Goal: Transaction & Acquisition: Purchase product/service

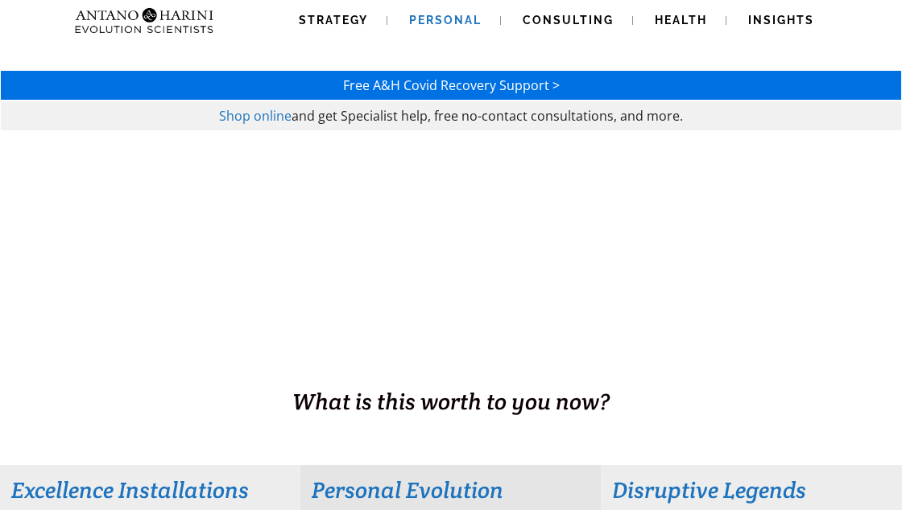
click at [427, 21] on span "Personal" at bounding box center [445, 20] width 72 height 13
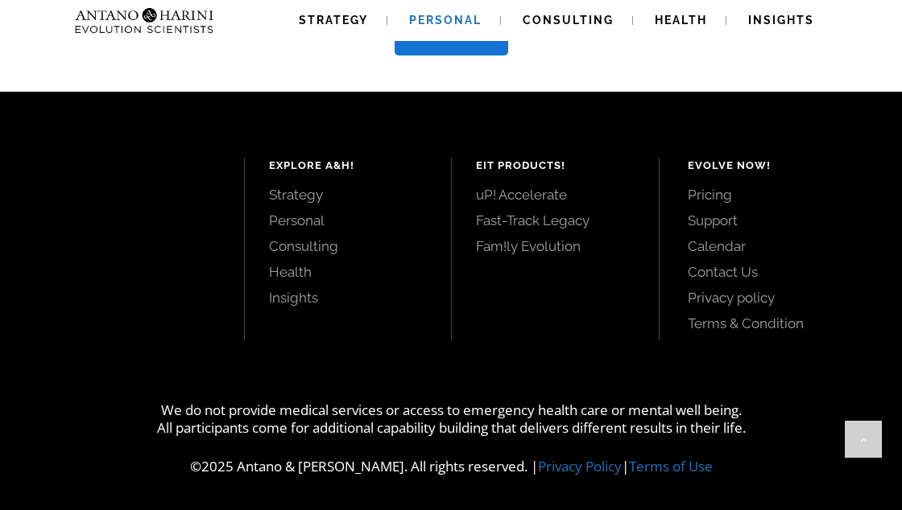
scroll to position [2009, 0]
click at [462, 56] on link "Shop Now" at bounding box center [451, 32] width 114 height 47
